Goal: Task Accomplishment & Management: Manage account settings

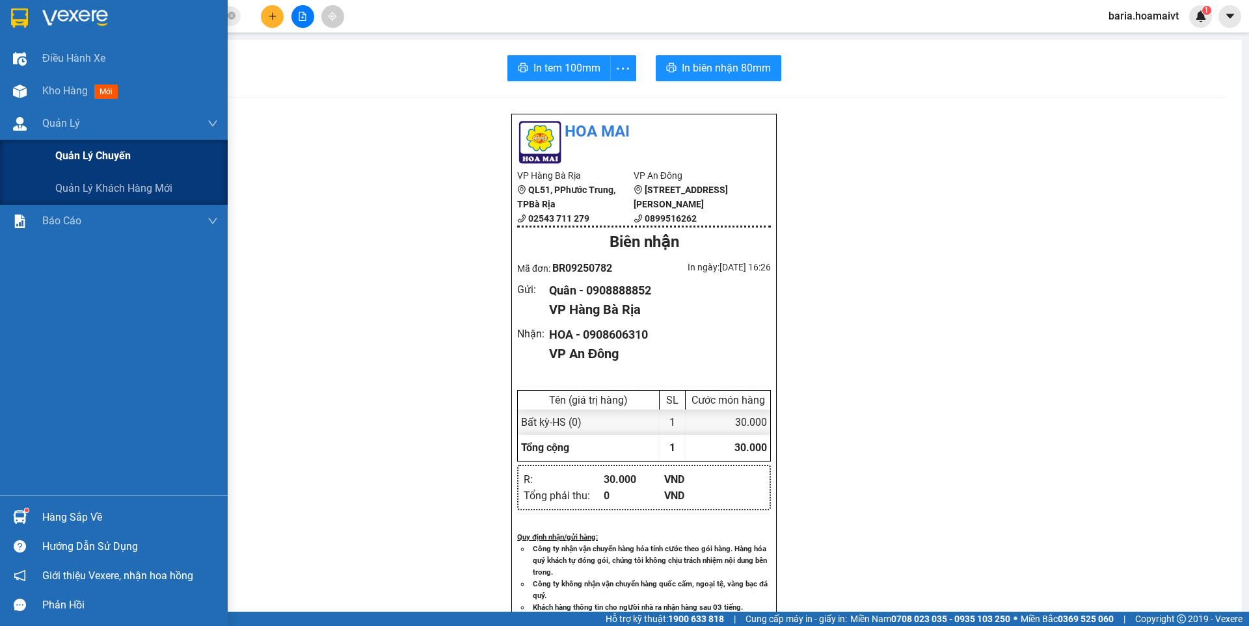
click at [111, 161] on span "Quản lý chuyến" at bounding box center [92, 156] width 75 height 16
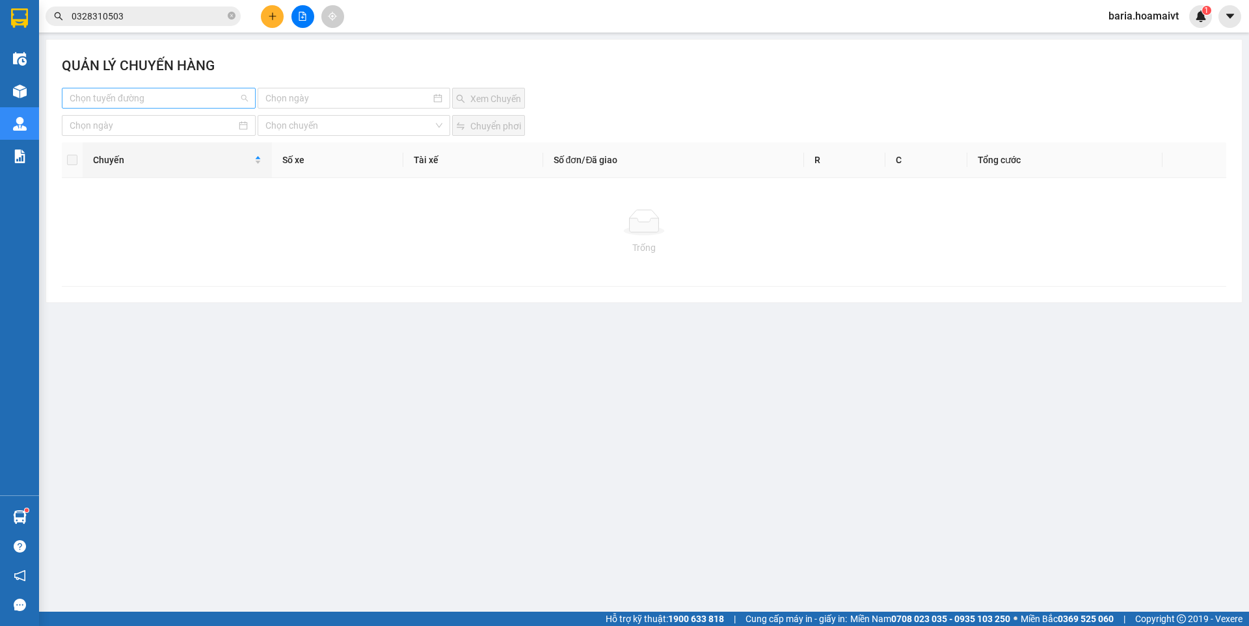
click at [204, 103] on input "search" at bounding box center [154, 98] width 169 height 20
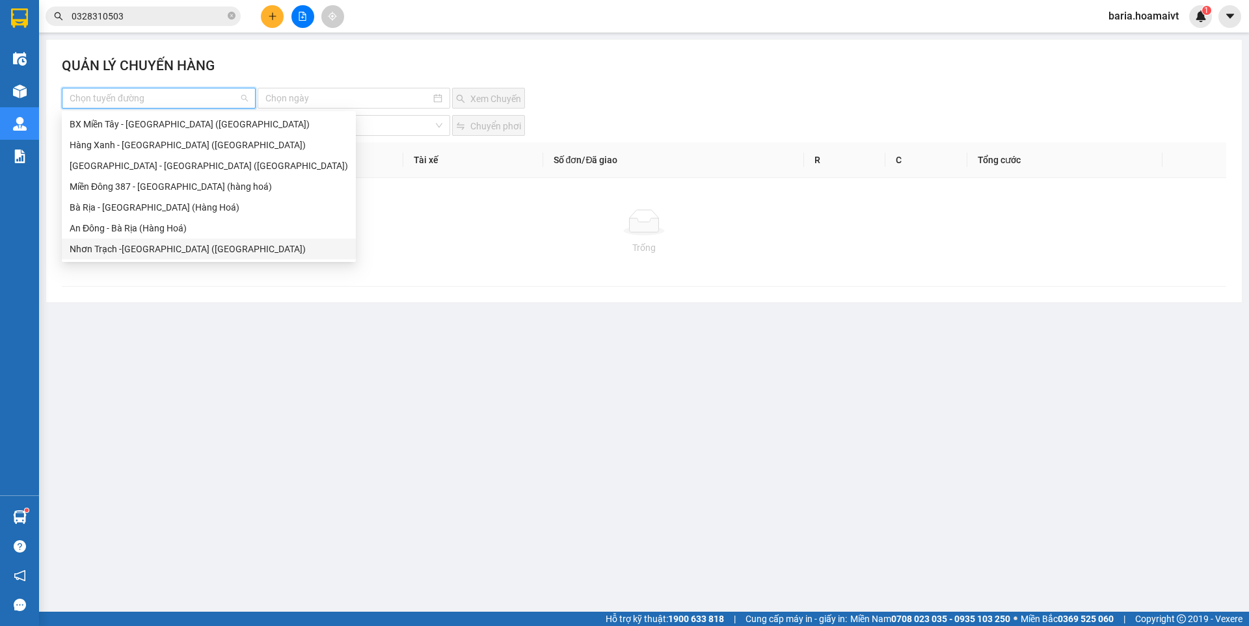
click at [186, 245] on div "Nhơn Trạch -[GEOGRAPHIC_DATA] ([GEOGRAPHIC_DATA])" at bounding box center [209, 249] width 278 height 14
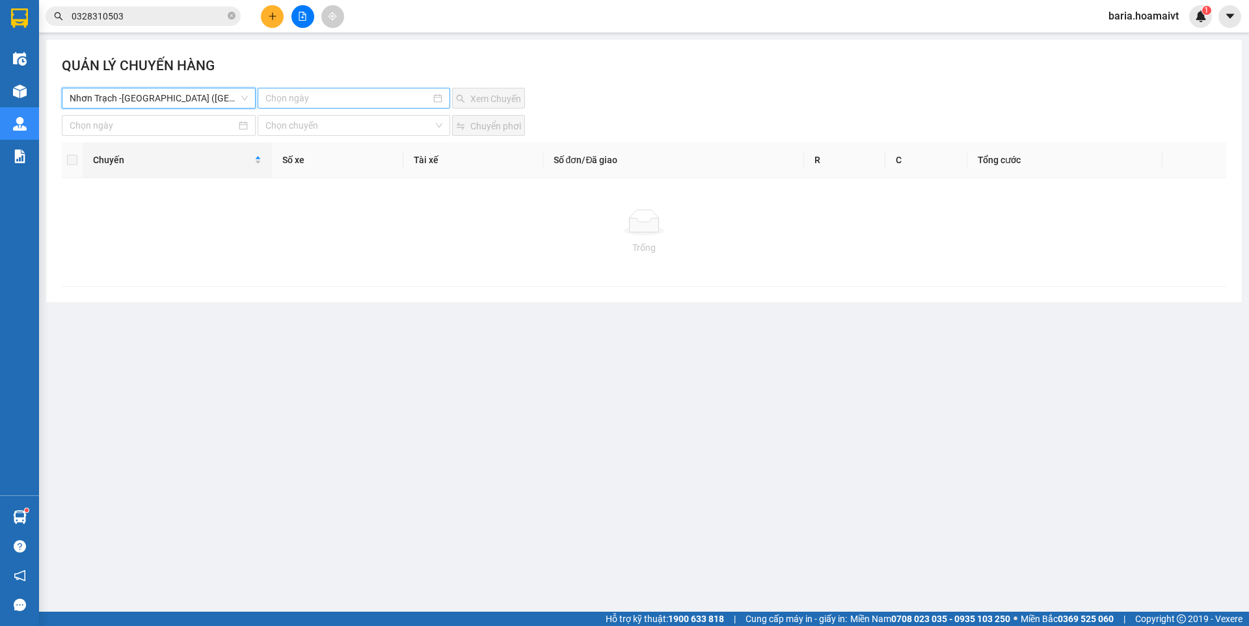
click at [337, 101] on input at bounding box center [347, 98] width 165 height 14
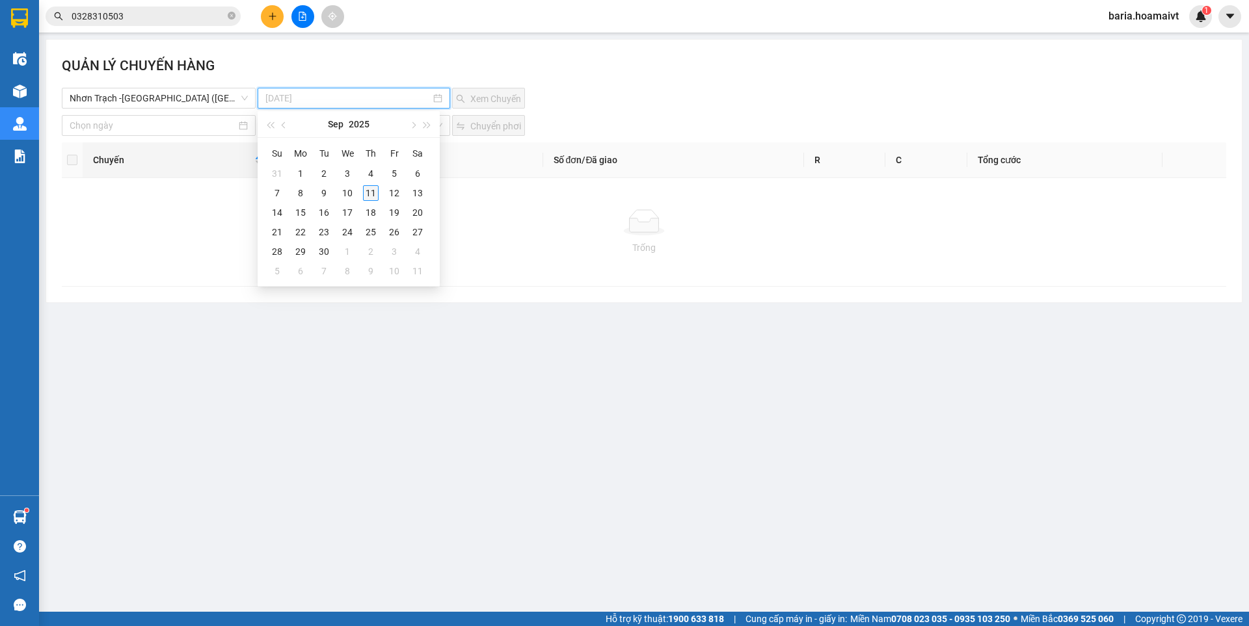
type input "[DATE]"
click at [371, 199] on div "11" at bounding box center [371, 193] width 16 height 16
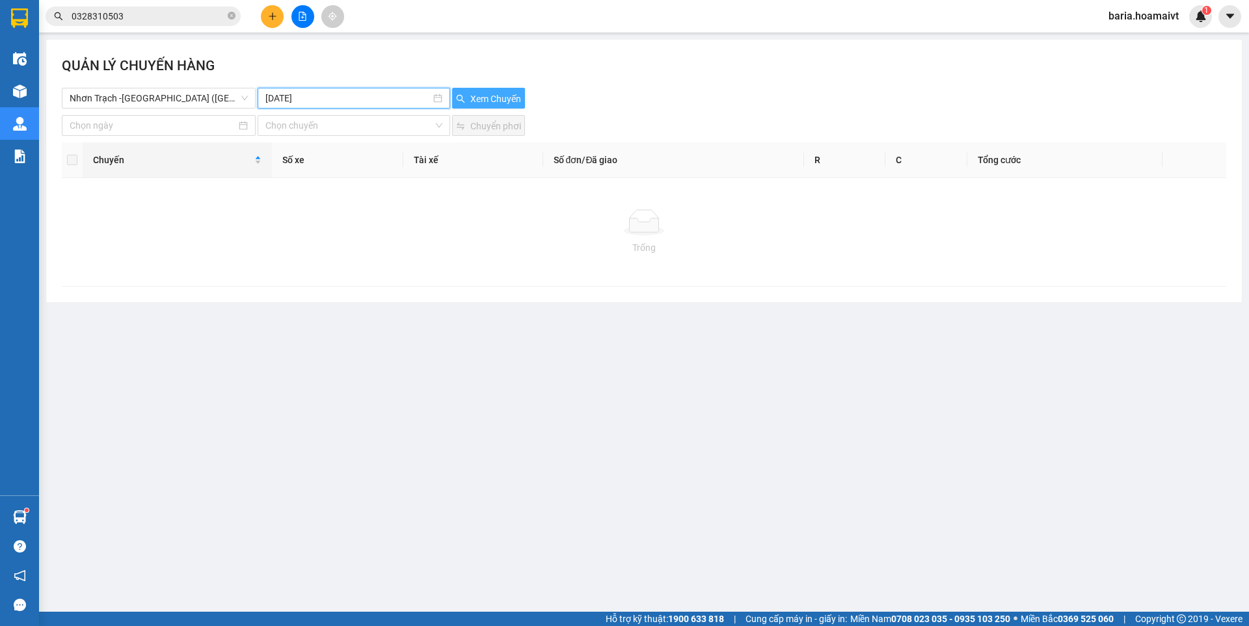
click at [490, 102] on span "Xem Chuyến" at bounding box center [495, 99] width 51 height 14
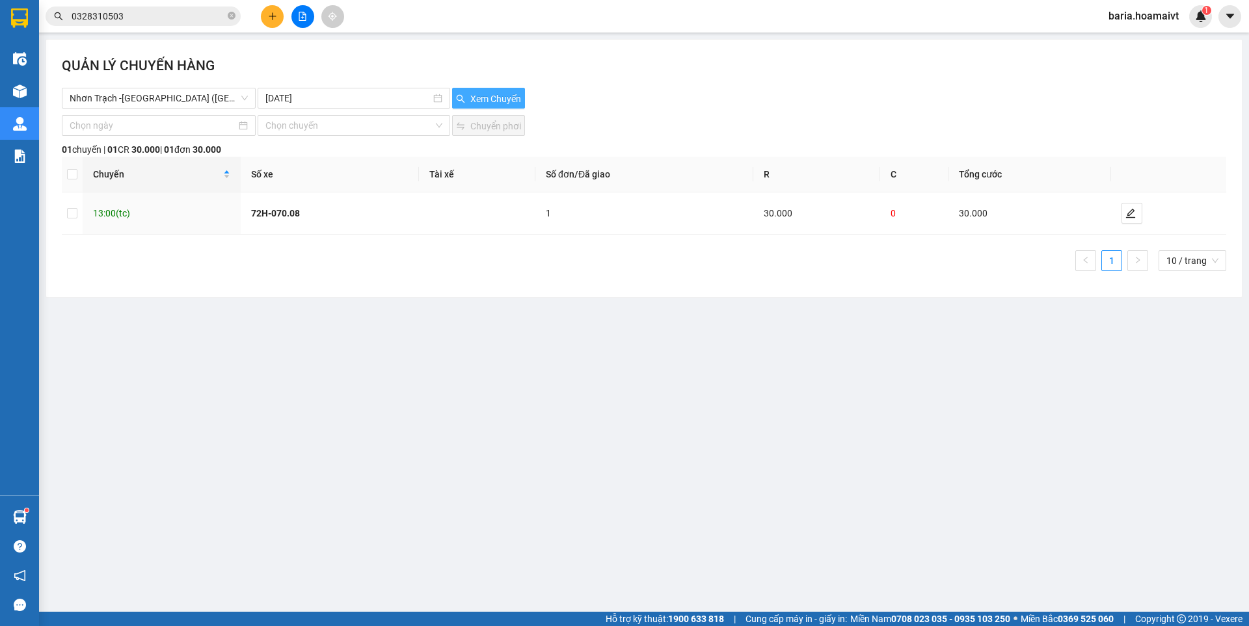
click at [490, 102] on span "Xem Chuyến" at bounding box center [495, 99] width 51 height 14
click at [1126, 209] on icon "edit" at bounding box center [1130, 213] width 10 height 10
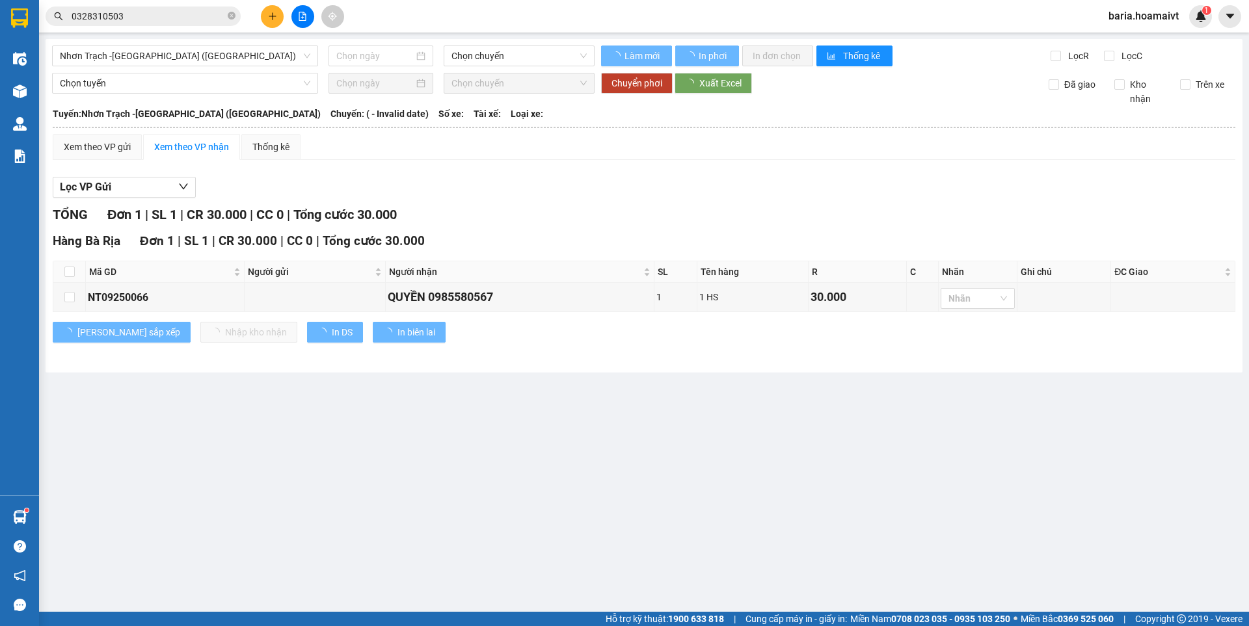
type input "[DATE]"
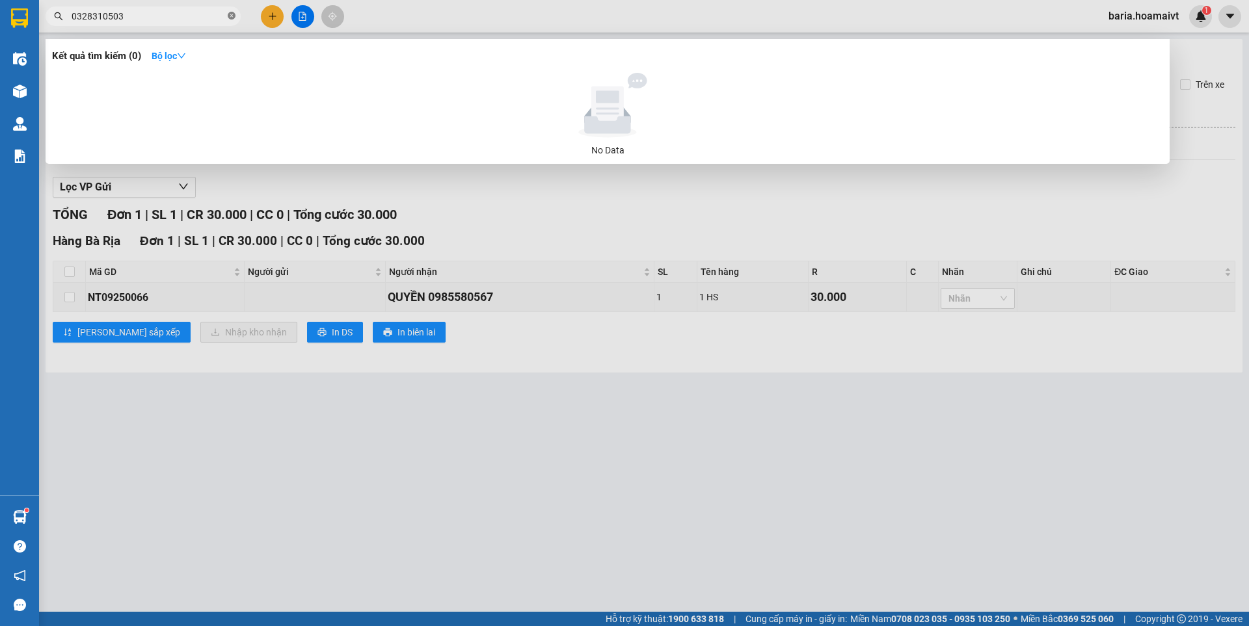
click at [234, 17] on icon "close-circle" at bounding box center [232, 16] width 8 height 8
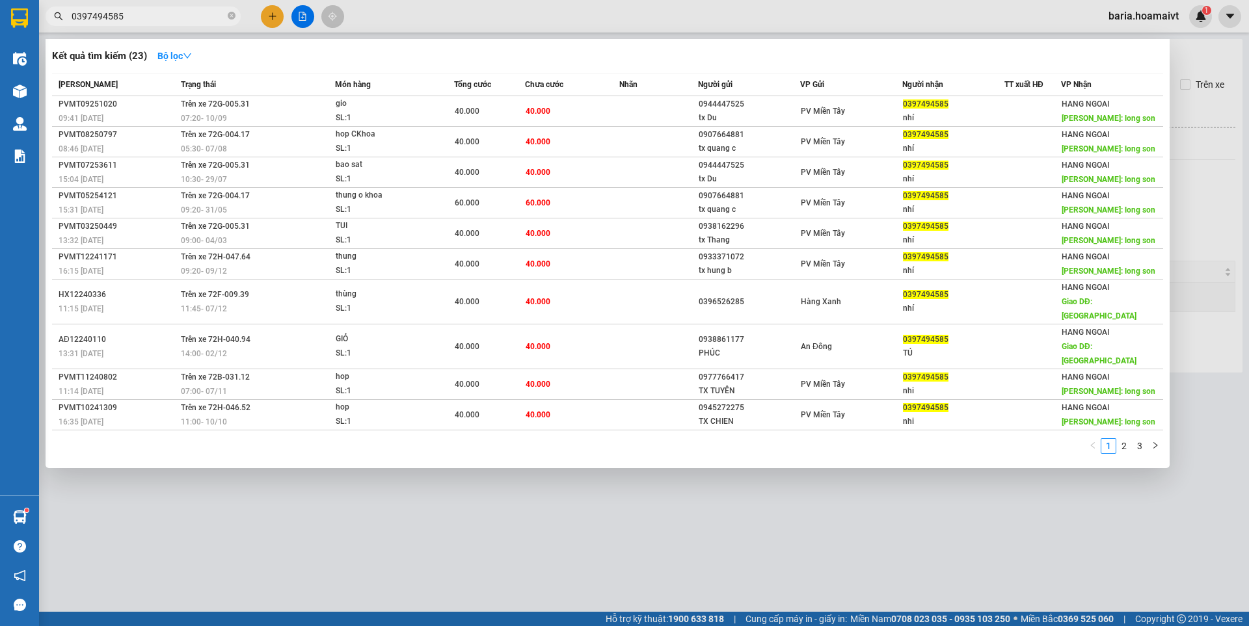
type input "0397494585"
click at [228, 18] on icon "close-circle" at bounding box center [232, 16] width 8 height 8
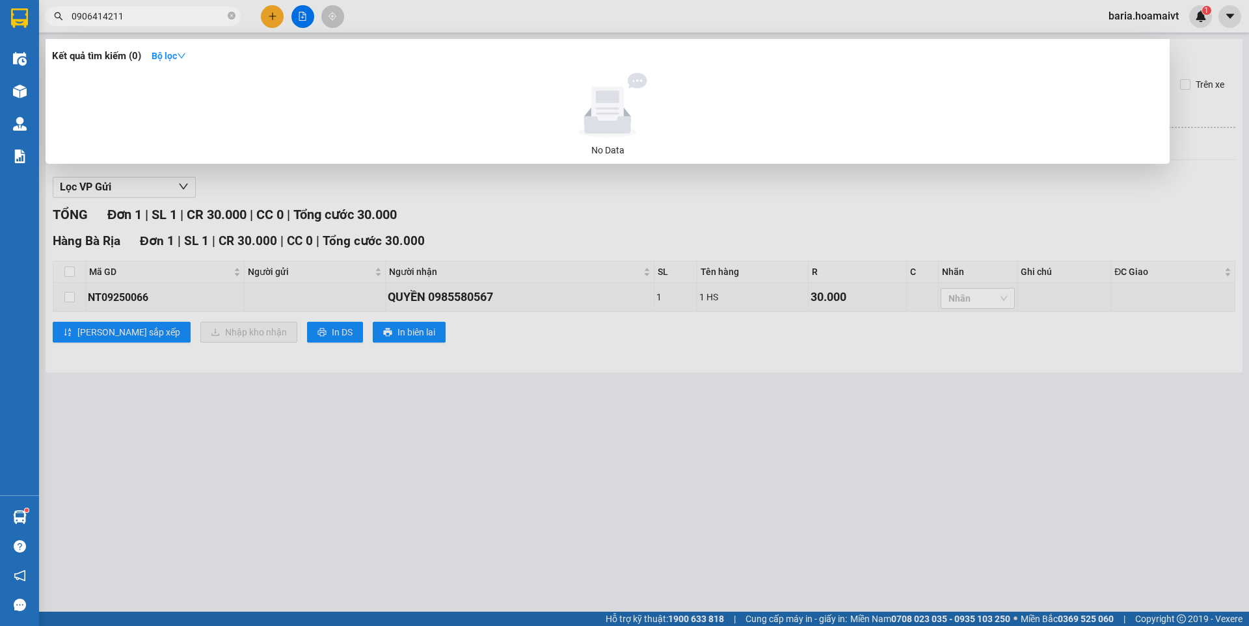
click at [101, 15] on input "0906414211" at bounding box center [148, 16] width 153 height 14
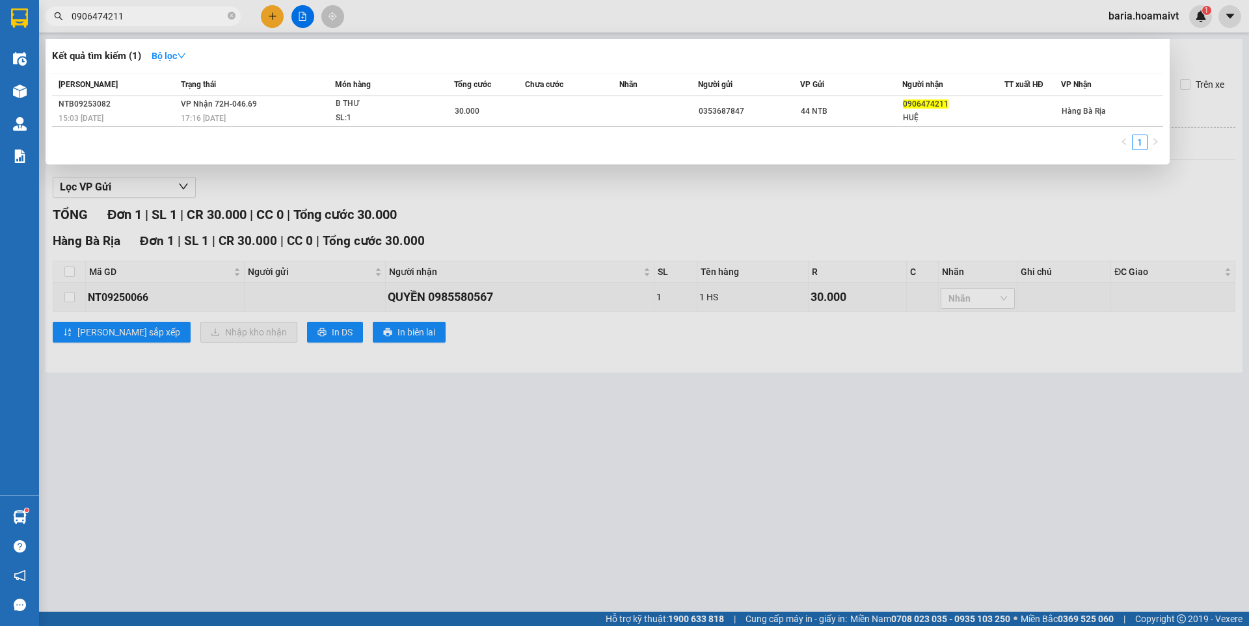
type input "0906474211"
click at [382, 380] on div at bounding box center [624, 313] width 1249 height 626
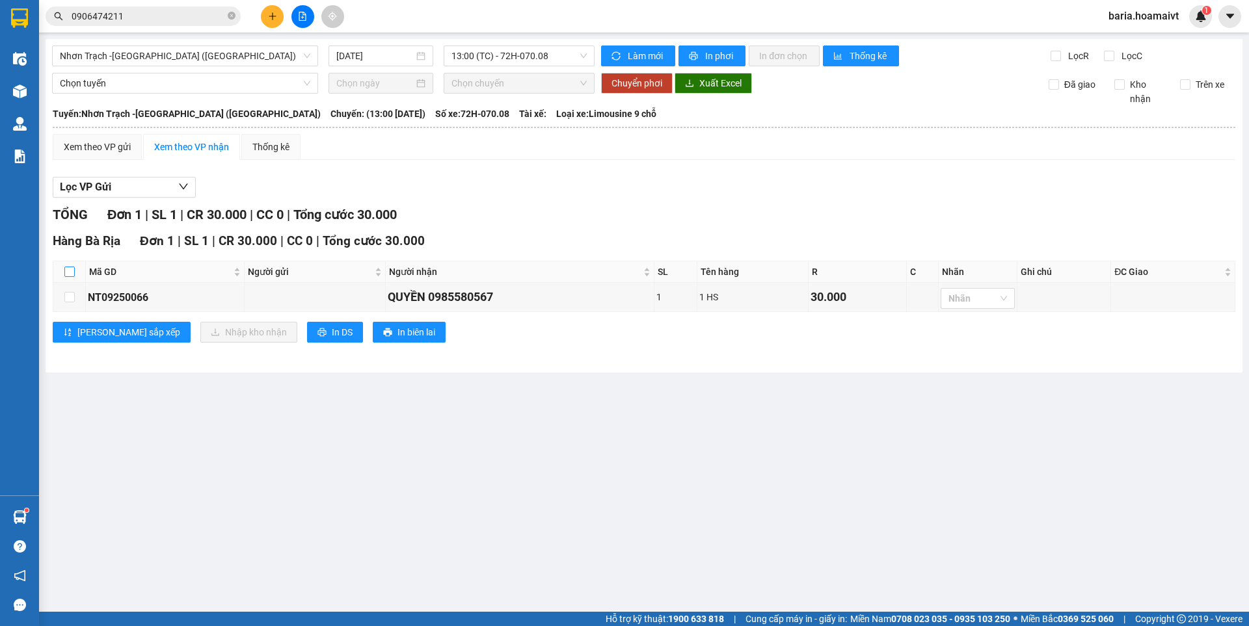
click at [70, 269] on input "checkbox" at bounding box center [69, 272] width 10 height 10
checkbox input "true"
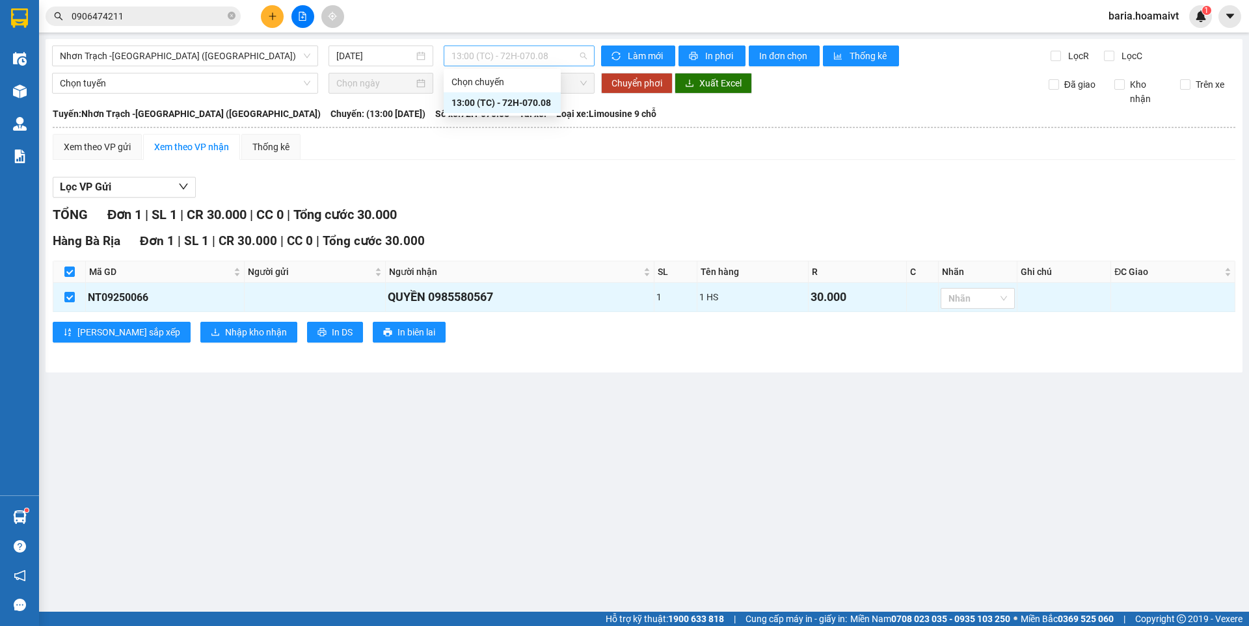
click at [505, 55] on span "13:00 (TC) - 72H-070.08" at bounding box center [518, 56] width 135 height 20
click at [358, 44] on div "Nhơn Trạch -[GEOGRAPHIC_DATA] (Hàng hóa) [DATE] 13:00 (TC) - 72H-070.08 Làm mới…" at bounding box center [644, 206] width 1197 height 334
click at [384, 57] on input "[DATE]" at bounding box center [374, 56] width 77 height 14
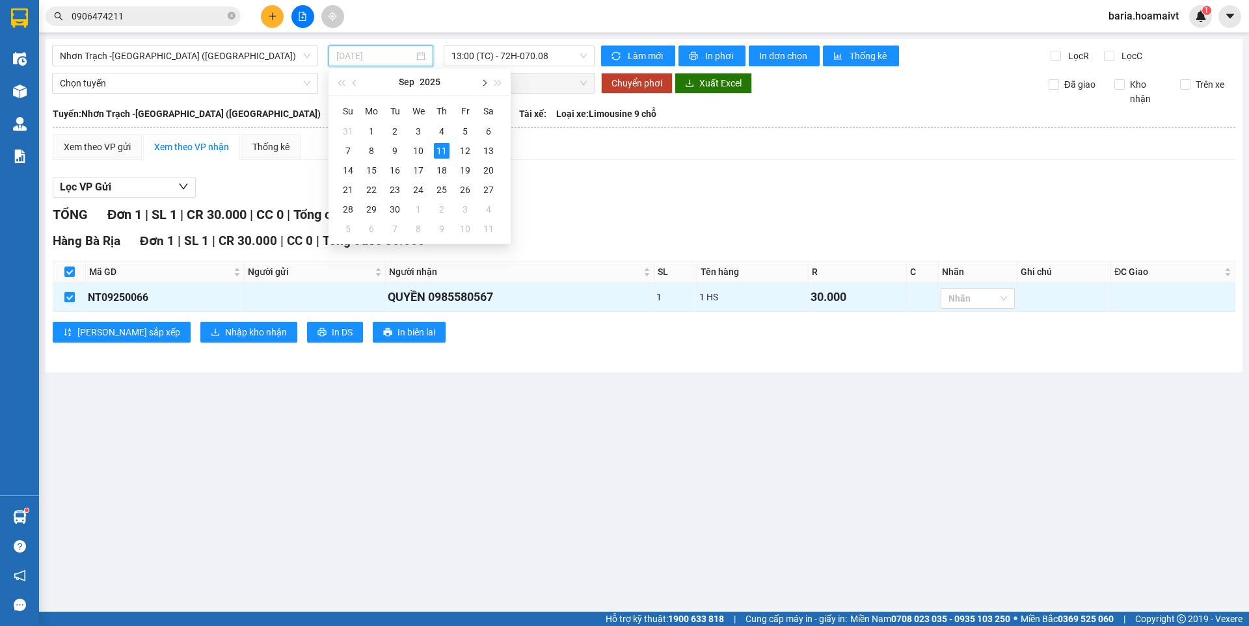
type input "[DATE]"
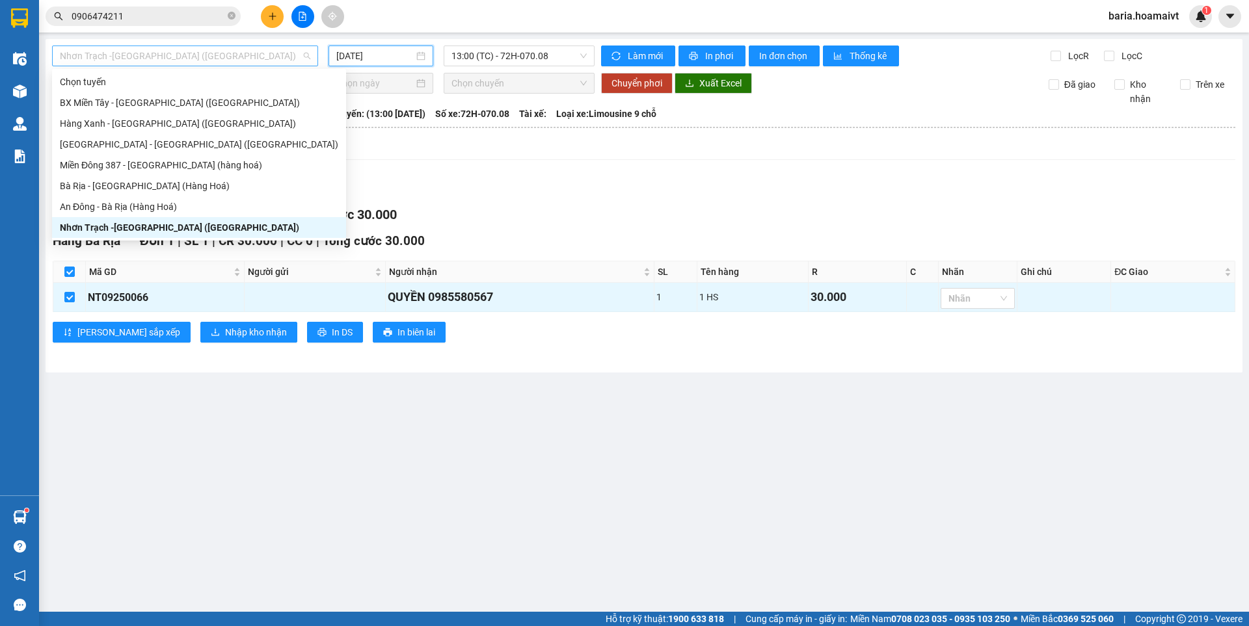
click at [166, 49] on span "Nhơn Trạch -[GEOGRAPHIC_DATA] ([GEOGRAPHIC_DATA])" at bounding box center [185, 56] width 250 height 20
click at [162, 203] on div "An Đông - Bà Rịa (Hàng Hoá)" at bounding box center [199, 207] width 278 height 14
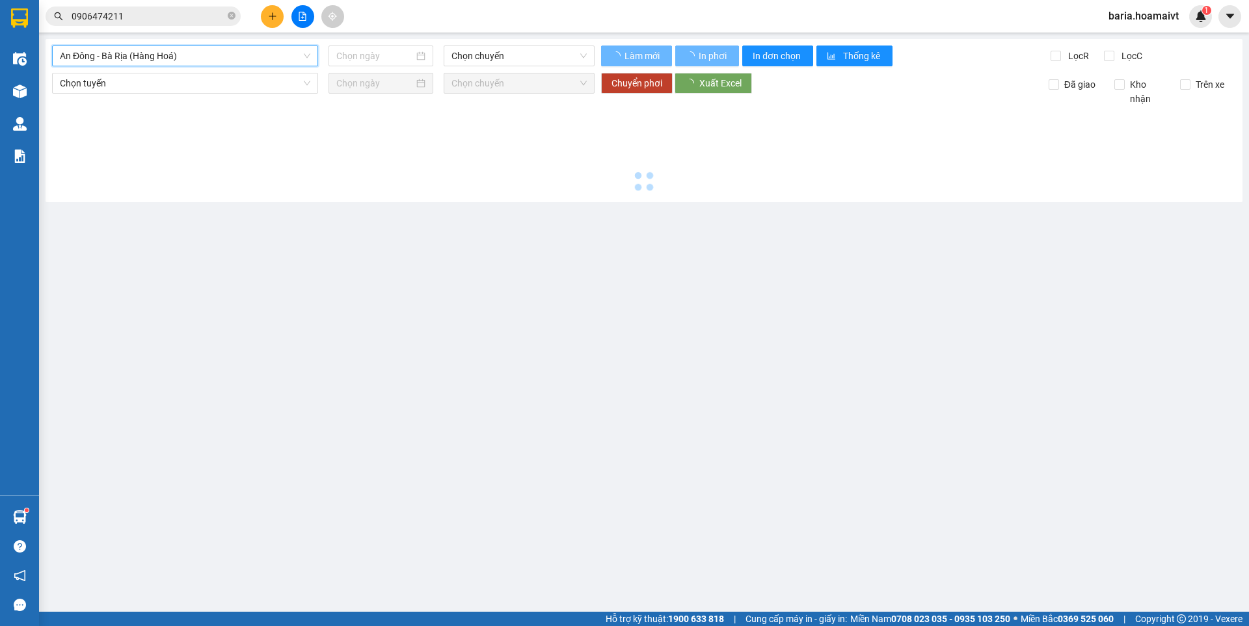
type input "[DATE]"
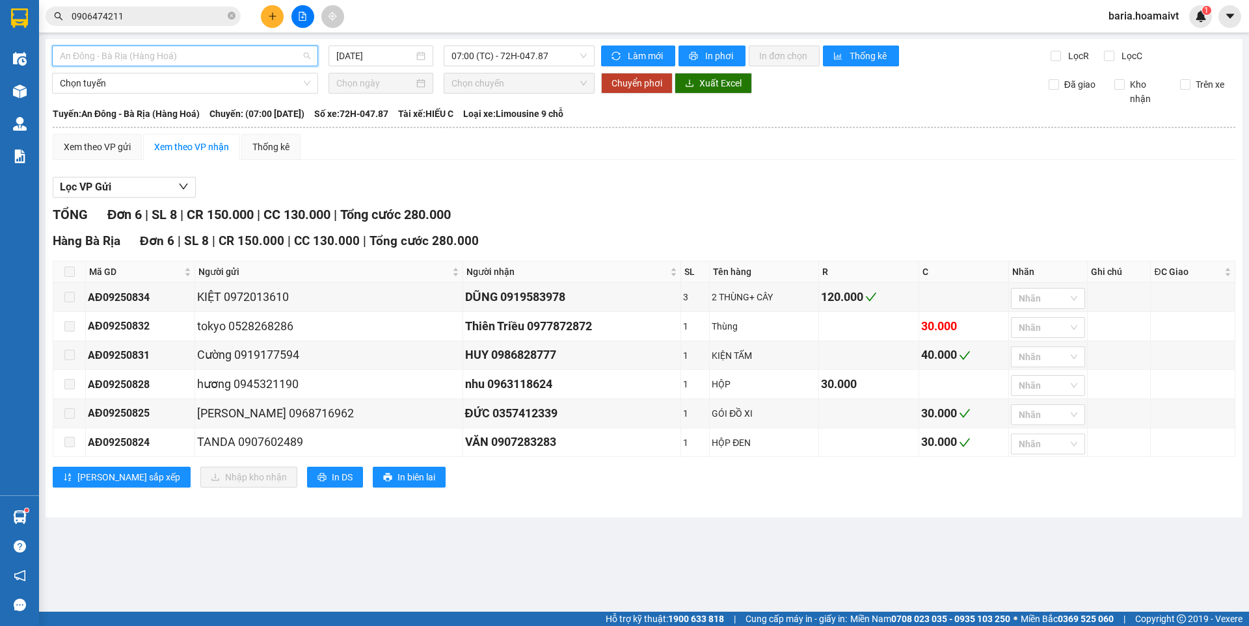
click at [293, 59] on span "An Đông - Bà Rịa (Hàng Hoá)" at bounding box center [185, 56] width 250 height 20
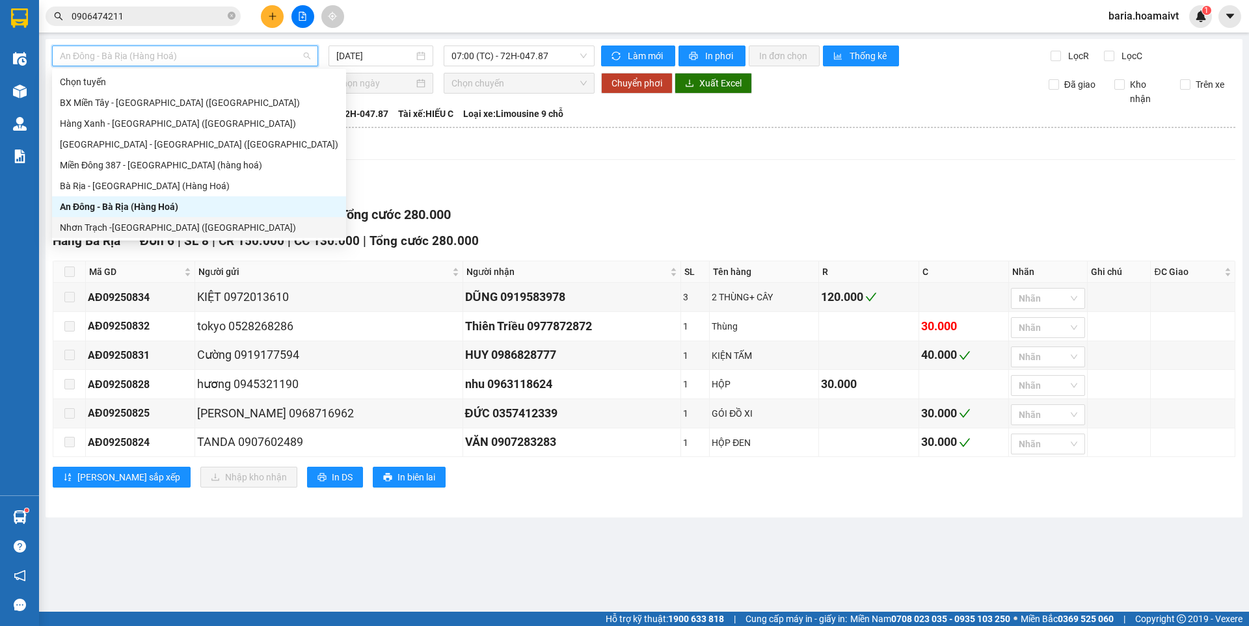
click at [172, 230] on div "Nhơn Trạch -[GEOGRAPHIC_DATA] ([GEOGRAPHIC_DATA])" at bounding box center [199, 227] width 278 height 14
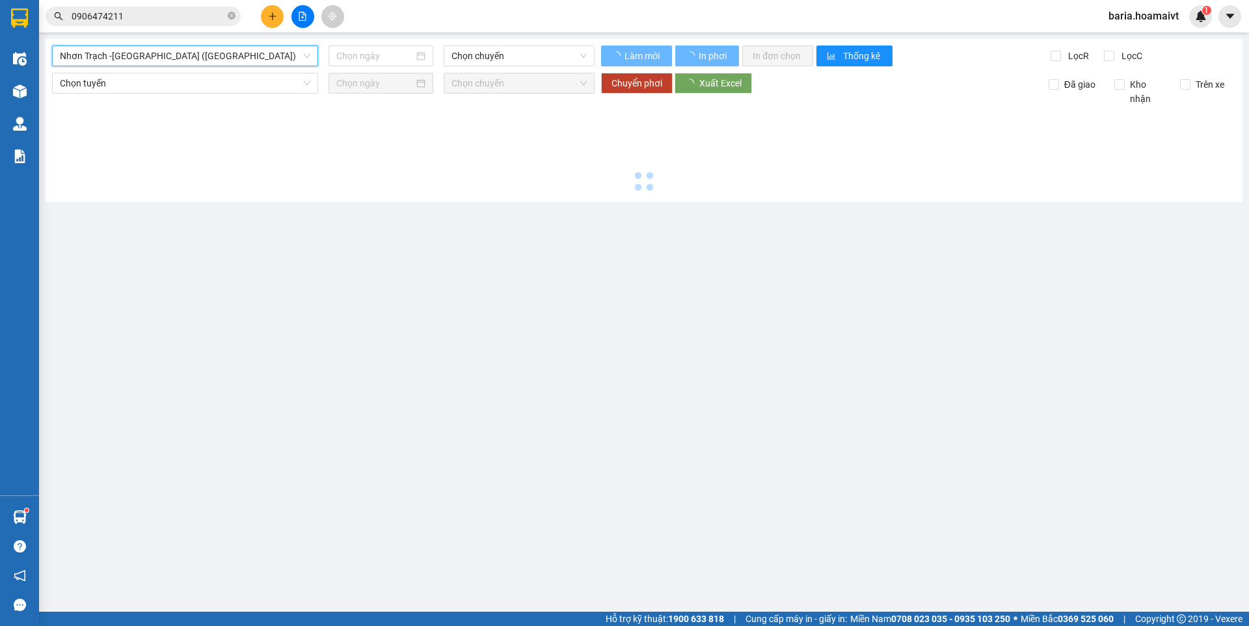
type input "[DATE]"
